Goal: Browse casually

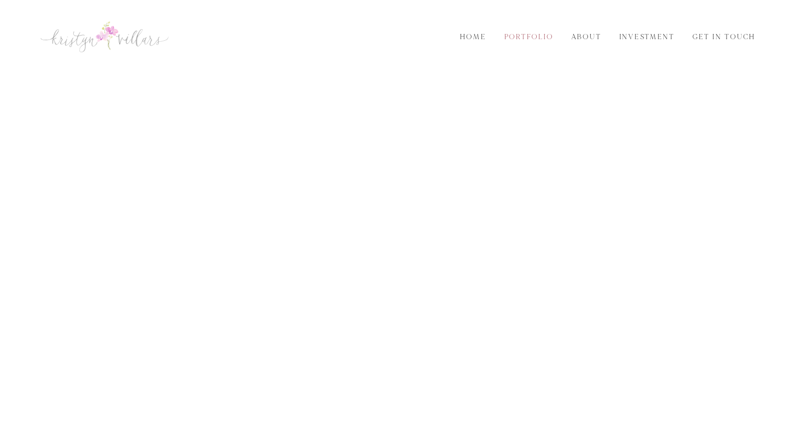
click at [499, 41] on link "Portfolio" at bounding box center [529, 37] width 62 height 12
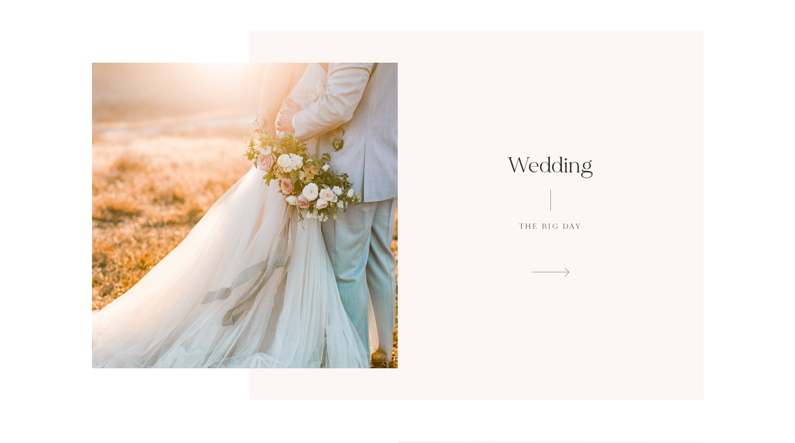
scroll to position [64, 0]
click at [554, 271] on span at bounding box center [550, 271] width 243 height 16
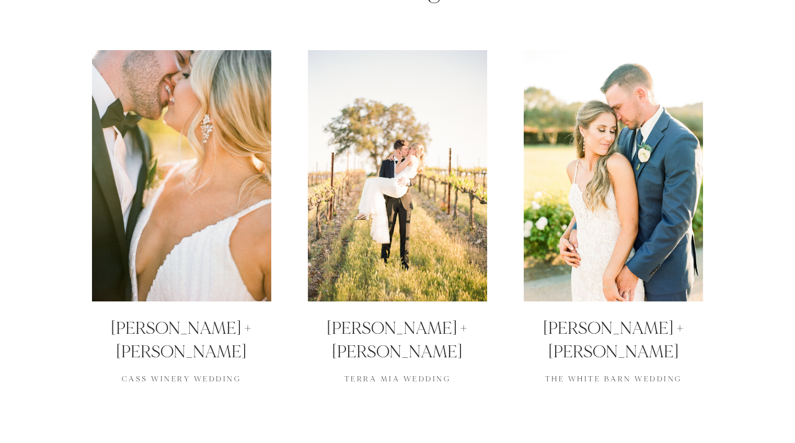
scroll to position [117, 0]
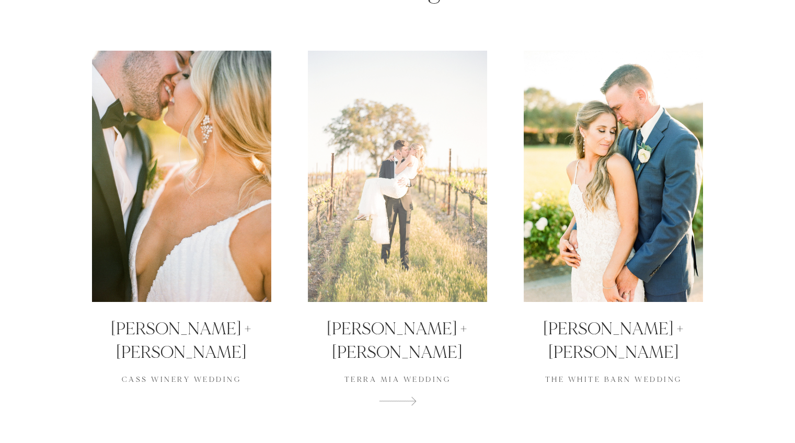
click at [443, 230] on div at bounding box center [397, 177] width 179 height 252
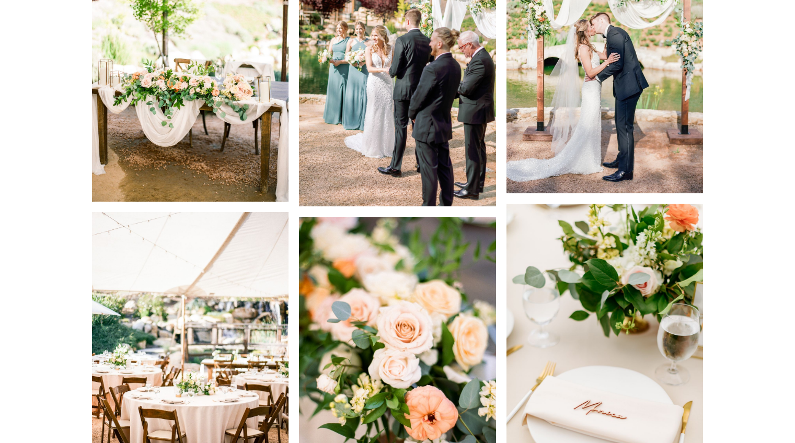
scroll to position [4820, 0]
